Goal: Check status: Check status

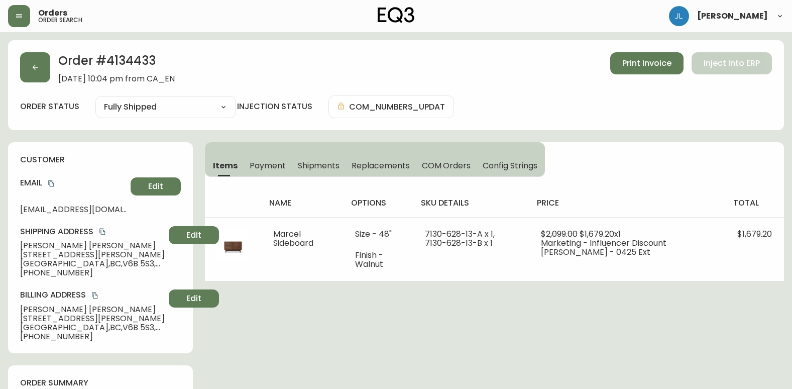
select select "FULLY_SHIPPED"
click at [45, 74] on button "button" at bounding box center [35, 67] width 30 height 30
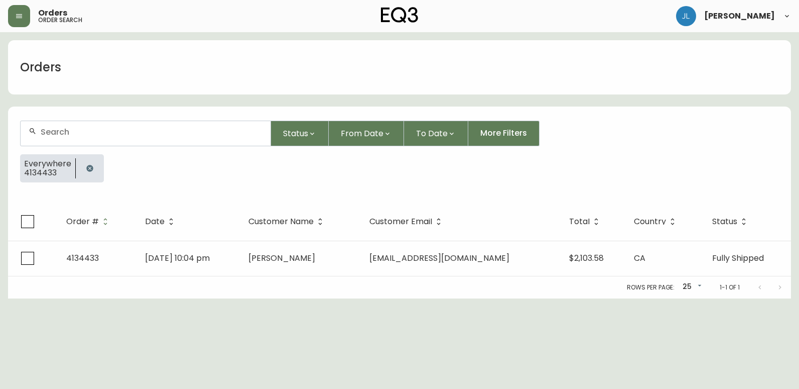
click at [88, 165] on icon "button" at bounding box center [89, 168] width 7 height 7
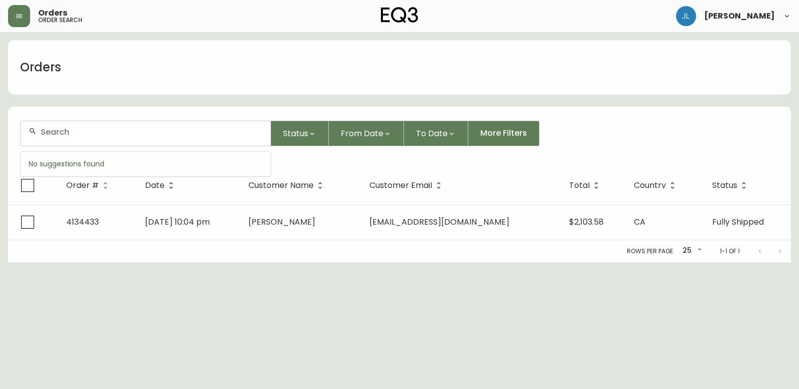
click at [99, 132] on input "text" at bounding box center [152, 132] width 222 height 10
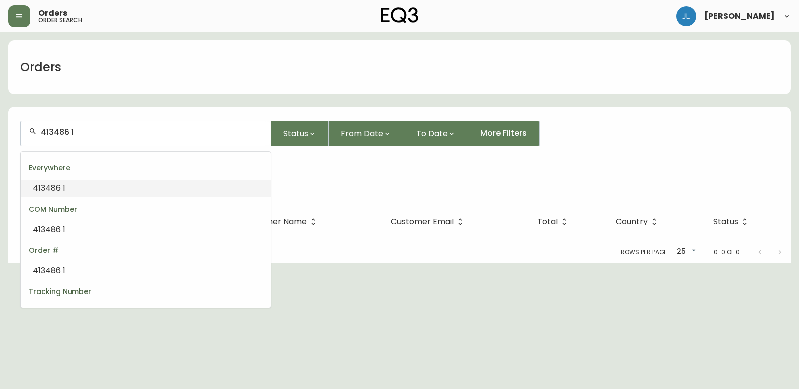
click at [69, 134] on input "413486 1" at bounding box center [152, 132] width 222 height 10
type input "4134861"
click at [70, 190] on li "4134861" at bounding box center [146, 188] width 250 height 17
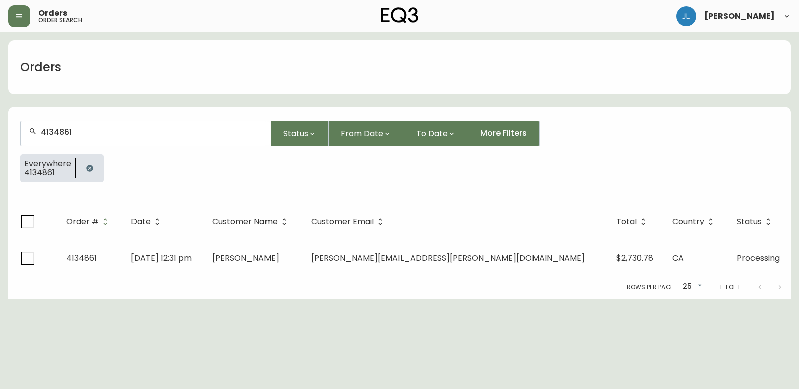
click at [132, 133] on input "4134861" at bounding box center [152, 132] width 222 height 10
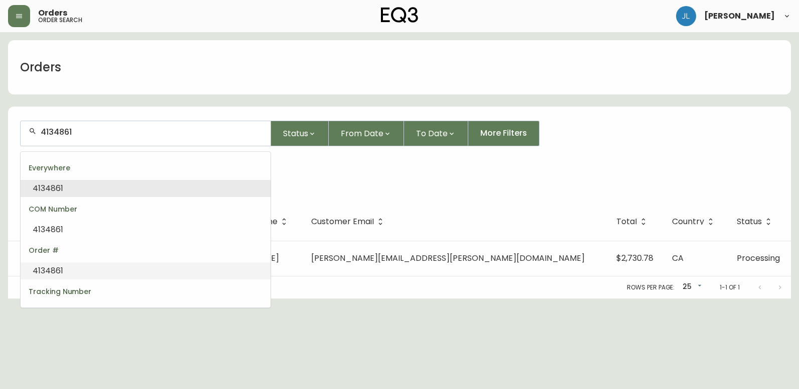
type input "4134861"
click at [427, 298] on html "Orders order search [PERSON_NAME] Orders 4134861 Status From Date To Date More …" at bounding box center [399, 149] width 799 height 298
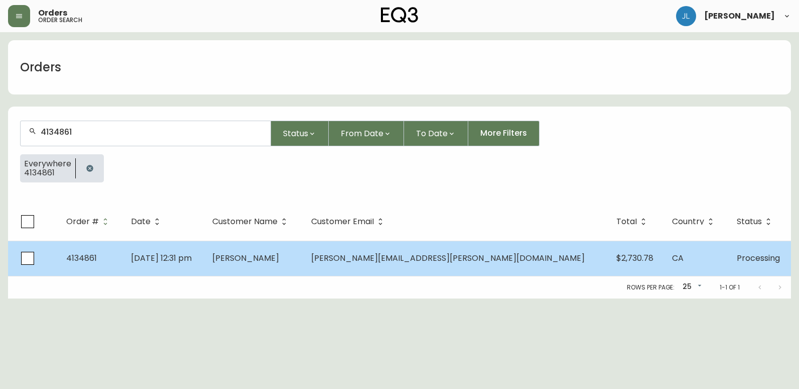
click at [204, 255] on td "[DATE] 12:31 pm" at bounding box center [163, 257] width 81 height 35
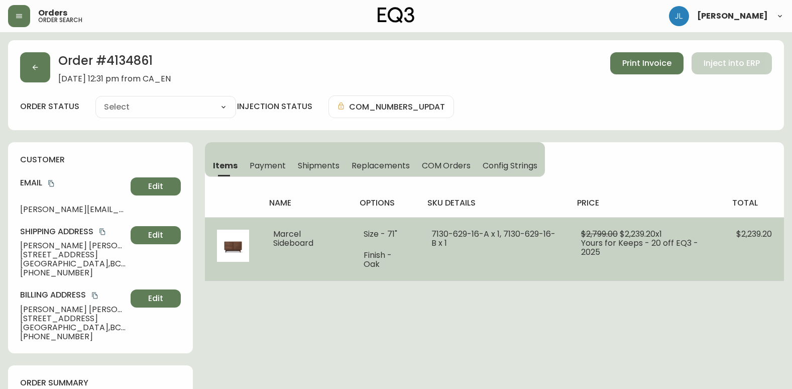
type input "Processing"
select select "PROCESSING"
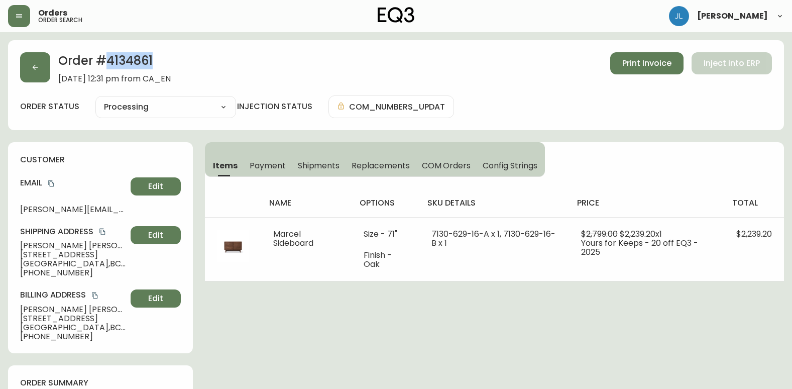
drag, startPoint x: 160, startPoint y: 63, endPoint x: 107, endPoint y: 58, distance: 52.9
click at [107, 58] on h2 "Order # 4134861" at bounding box center [114, 63] width 112 height 22
copy h2 "4134861"
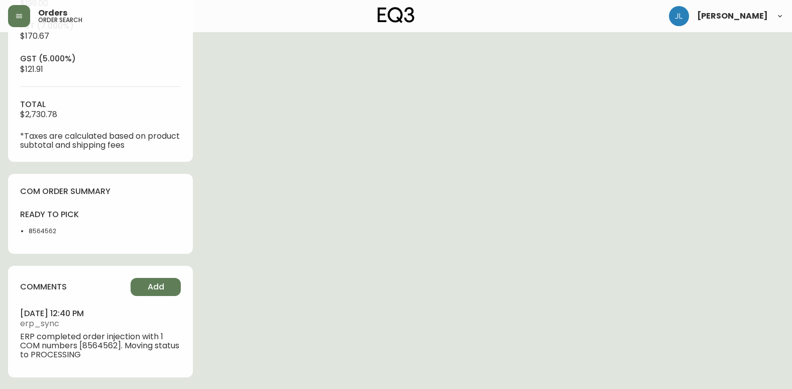
scroll to position [446, 0]
drag, startPoint x: 91, startPoint y: 230, endPoint x: 2, endPoint y: 232, distance: 89.4
copy li "8564562"
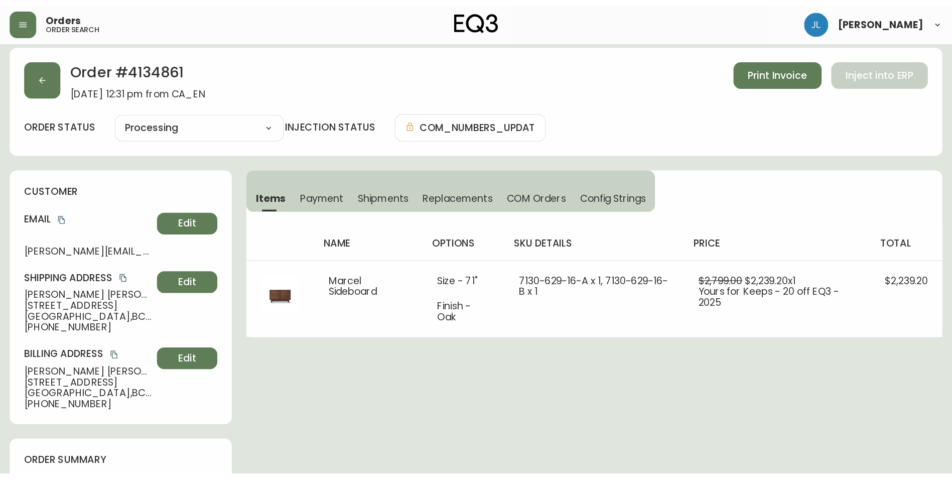
scroll to position [0, 0]
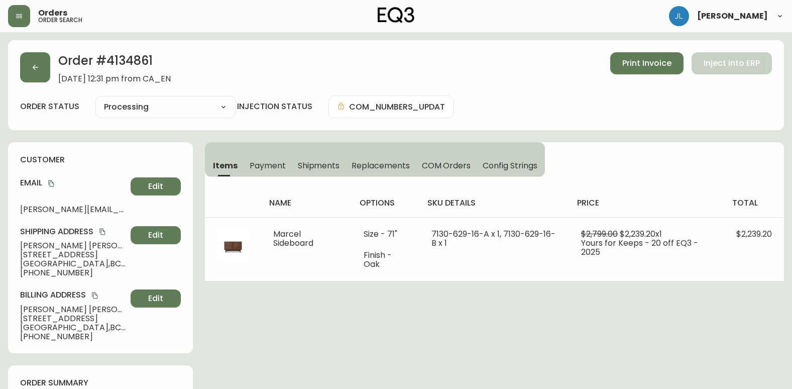
click at [309, 167] on span "Shipments" at bounding box center [319, 165] width 42 height 11
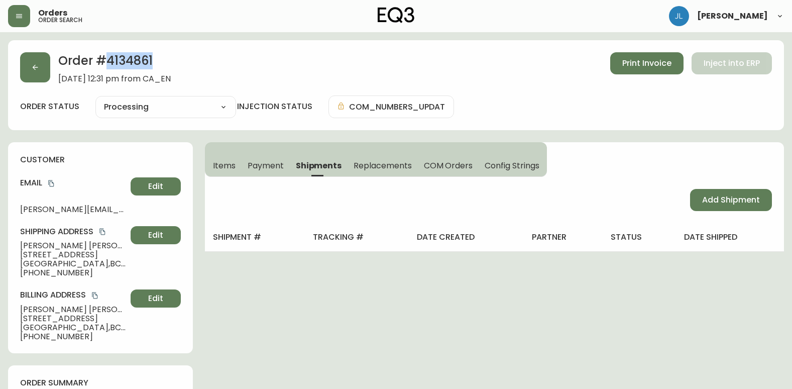
drag, startPoint x: 154, startPoint y: 59, endPoint x: 105, endPoint y: 61, distance: 48.2
click at [105, 61] on h2 "Order # 4134861" at bounding box center [114, 63] width 112 height 22
copy h2 "4134861"
click at [220, 165] on span "Items" at bounding box center [224, 165] width 23 height 11
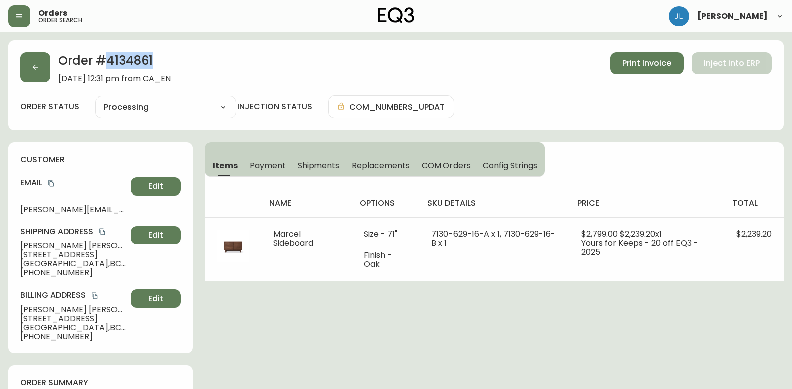
click at [171, 58] on h2 "Order # 4134861" at bounding box center [114, 63] width 112 height 22
drag, startPoint x: 154, startPoint y: 57, endPoint x: 108, endPoint y: 56, distance: 45.7
click at [108, 56] on h2 "Order # 4134861" at bounding box center [114, 63] width 112 height 22
copy h2 "4134861"
